Goal: Task Accomplishment & Management: Complete application form

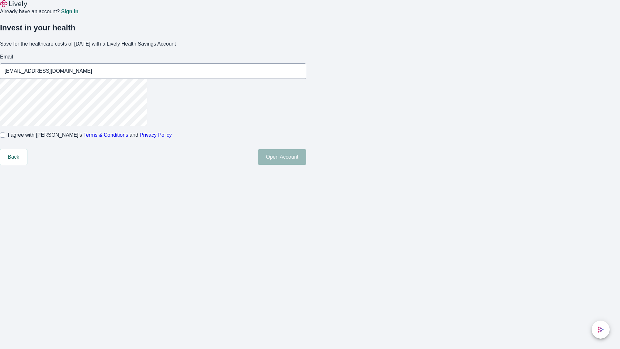
click at [5, 138] on input "I agree with Lively’s Terms & Conditions and Privacy Policy" at bounding box center [2, 134] width 5 height 5
checkbox input "true"
click at [306, 165] on button "Open Account" at bounding box center [282, 157] width 48 height 16
